Goal: Information Seeking & Learning: Understand process/instructions

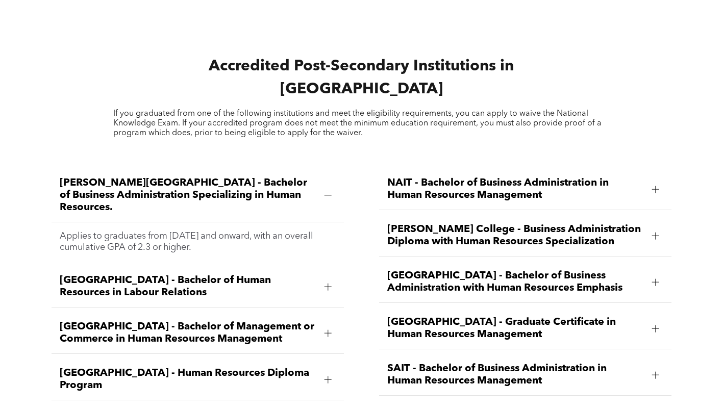
scroll to position [1554, 0]
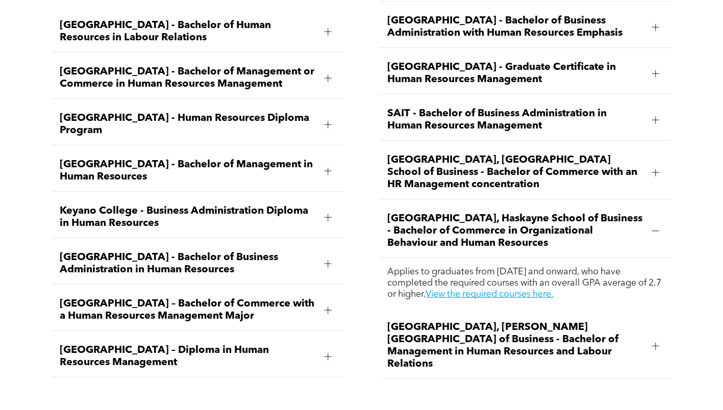
click at [473, 322] on span "University of Lethbridge, Dhillon School of Business - Bachelor of Management i…" at bounding box center [515, 346] width 257 height 49
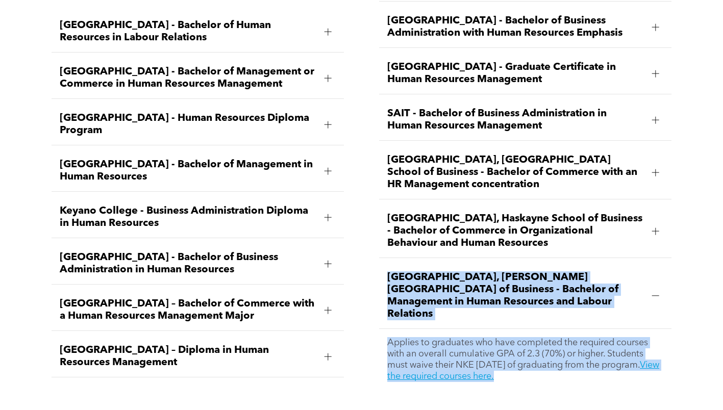
drag, startPoint x: 384, startPoint y: 245, endPoint x: 608, endPoint y: 345, distance: 245.4
click at [608, 345] on li "University of Lethbridge, Dhillon School of Business - Bachelor of Management i…" at bounding box center [525, 326] width 292 height 127
copy li "University of Lethbridge, Dhillon School of Business - Bachelor of Management i…"
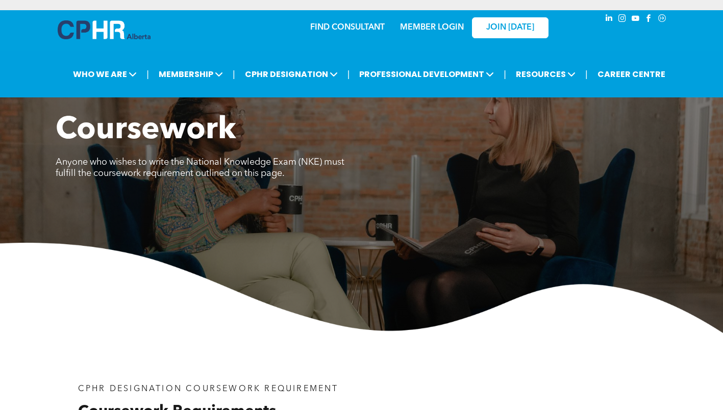
scroll to position [714, 0]
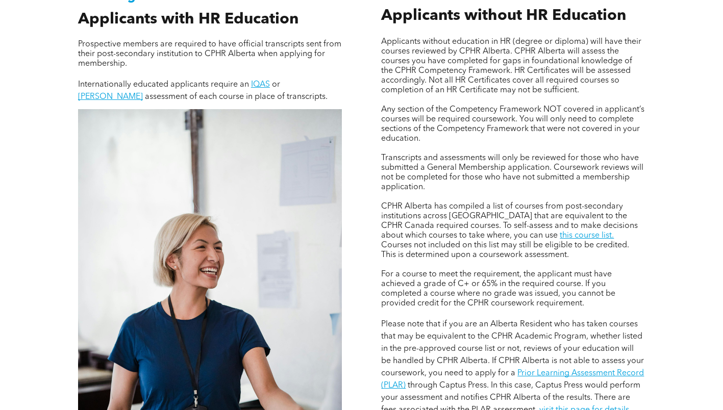
click at [560, 235] on link "this course list." at bounding box center [587, 236] width 54 height 8
